Goal: Information Seeking & Learning: Learn about a topic

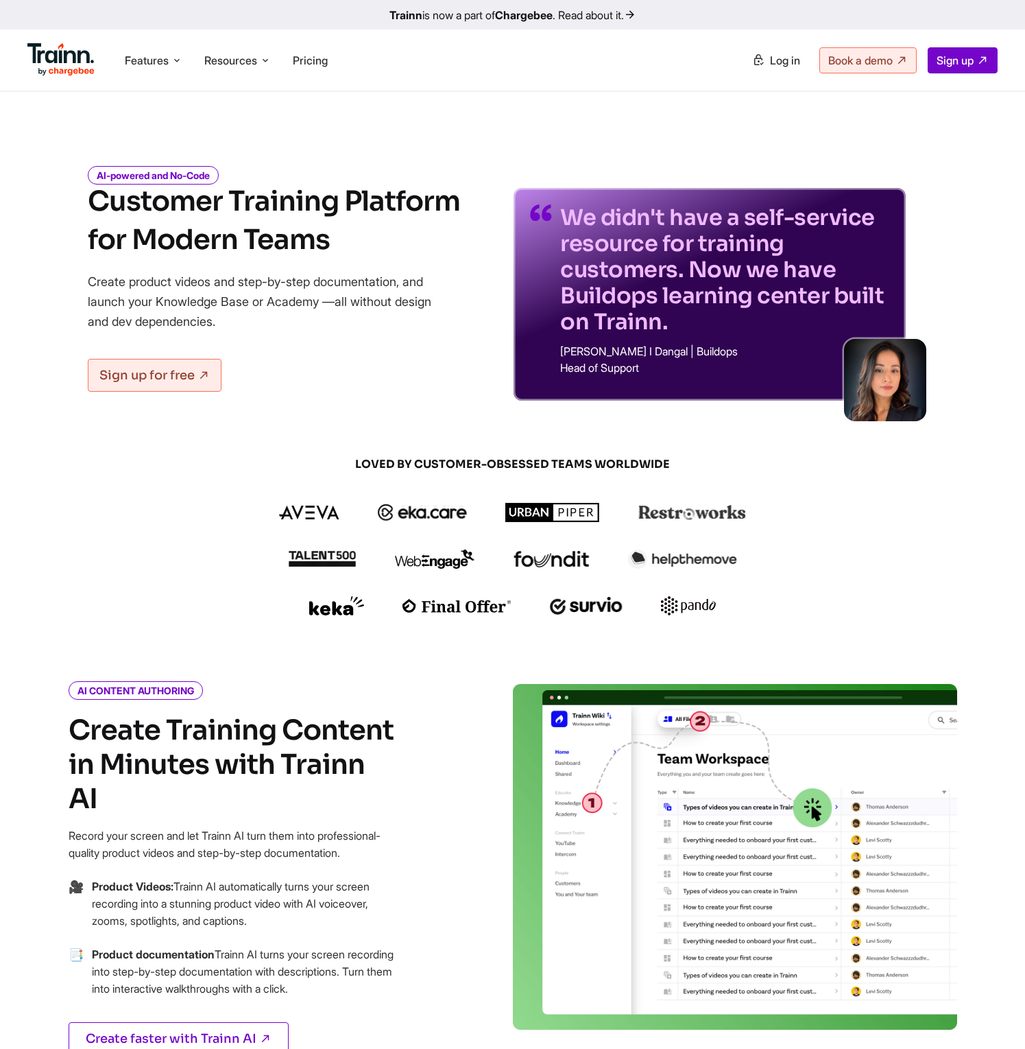
drag, startPoint x: 472, startPoint y: 51, endPoint x: 488, endPoint y: 34, distance: 23.8
click at [473, 49] on ul "Features Product Videos Create product & how-to videos in multiple languages. G…" at bounding box center [270, 59] width 486 height 39
click at [495, 16] on link "Trainn is now a part of Chargebee . Read about it." at bounding box center [512, 14] width 1025 height 29
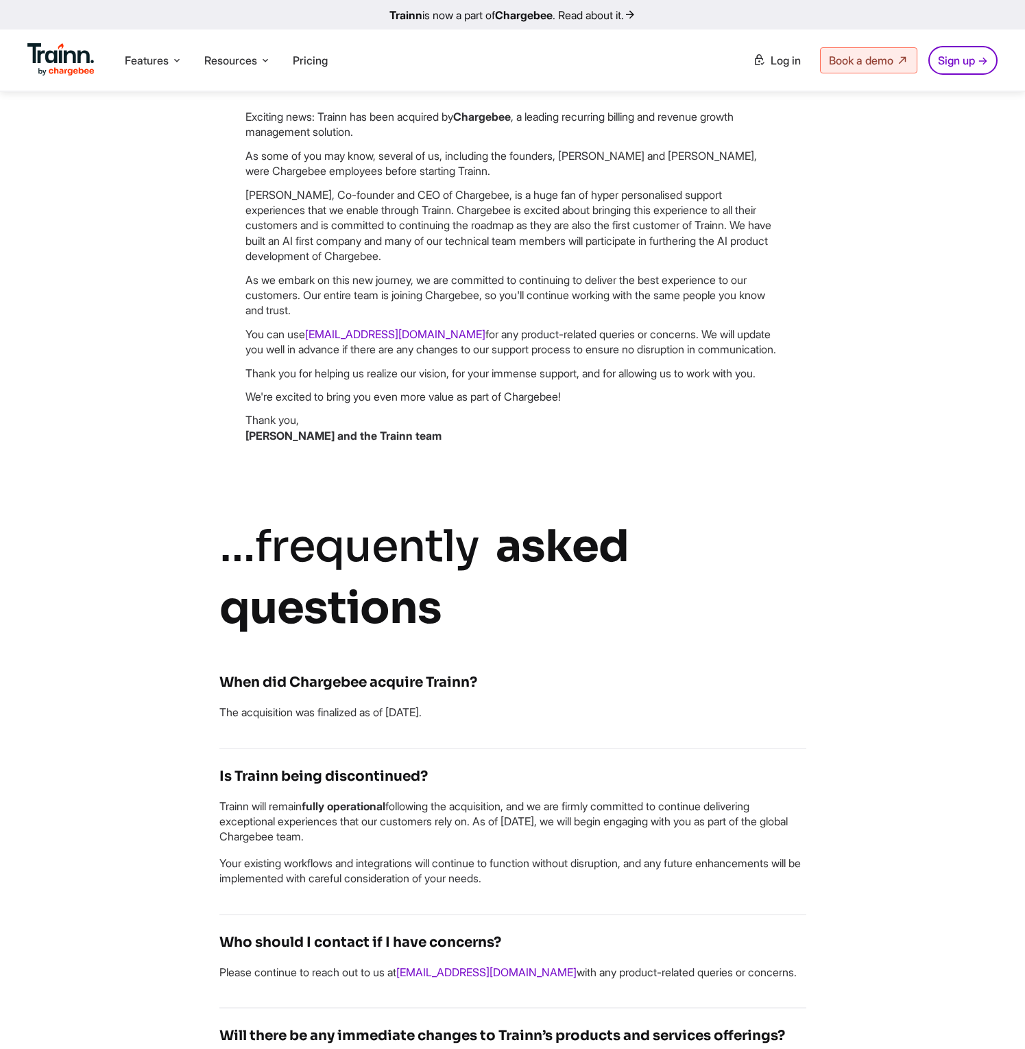
click at [877, 198] on div "Trainn Has Been Acquired by Chargebee Exciting news: Trainn has been acquired b…" at bounding box center [513, 879] width 988 height 1904
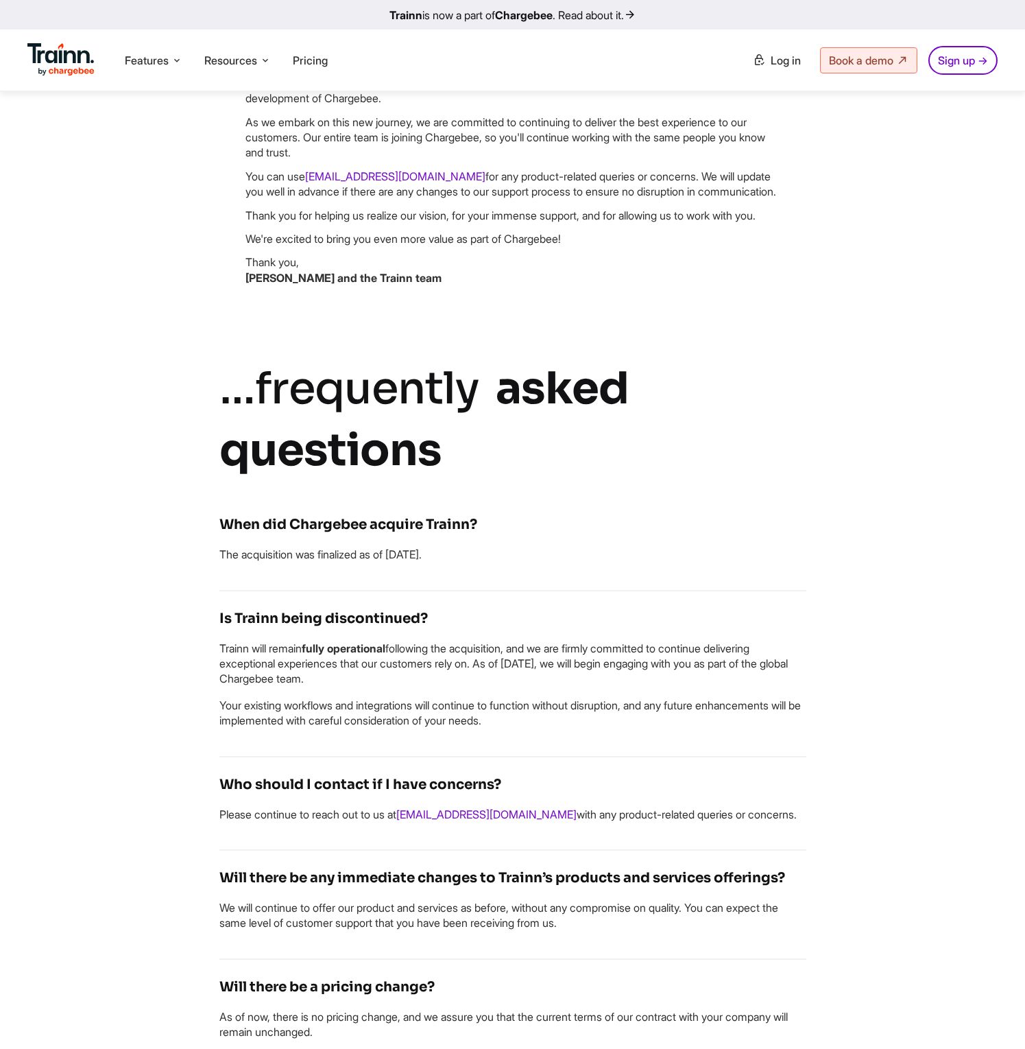
scroll to position [853, 0]
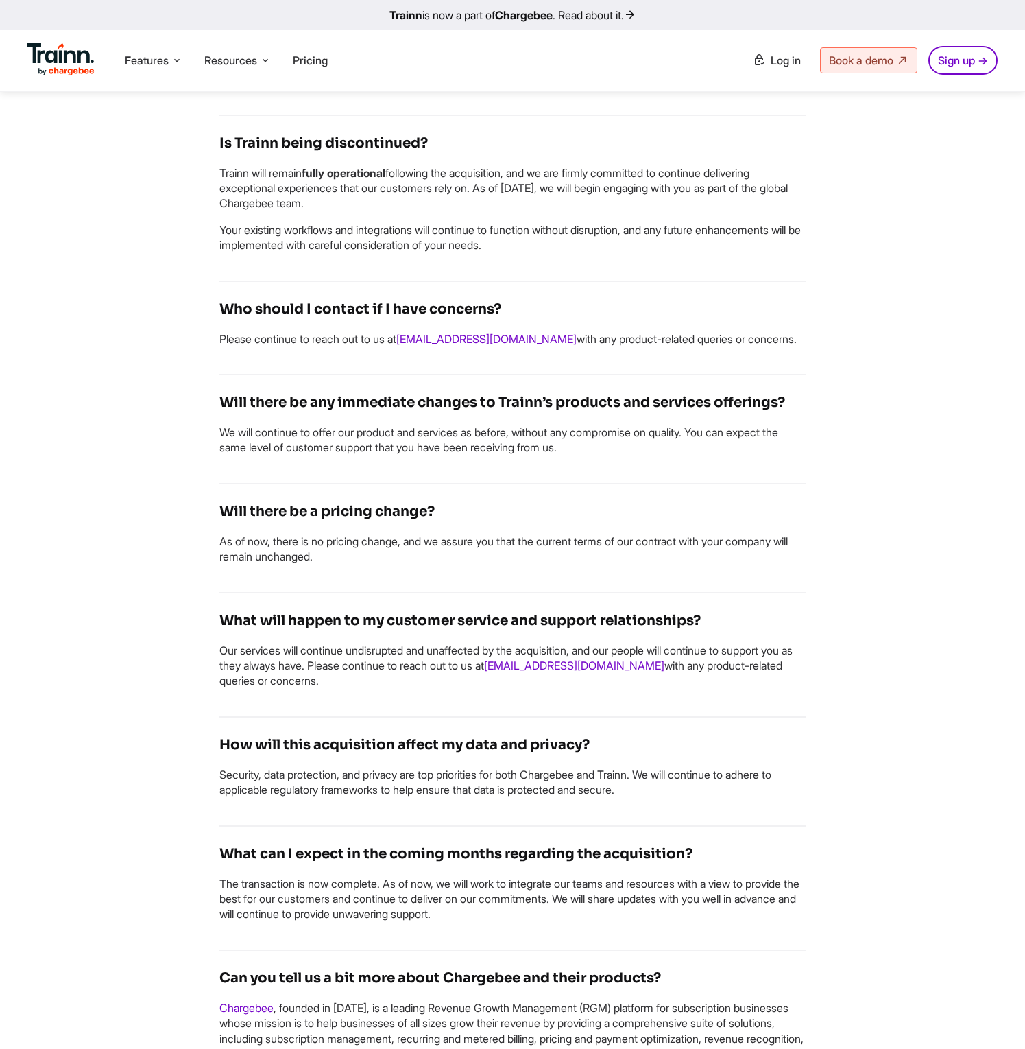
click at [877, 198] on div "Trainn Has Been Acquired by Chargebee Exciting news: Trainn has been acquired b…" at bounding box center [513, 246] width 988 height 1904
click at [873, 199] on div "Trainn Has Been Acquired by Chargebee Exciting news: Trainn has been acquired b…" at bounding box center [513, 246] width 988 height 1904
